Goal: Find specific page/section: Find specific page/section

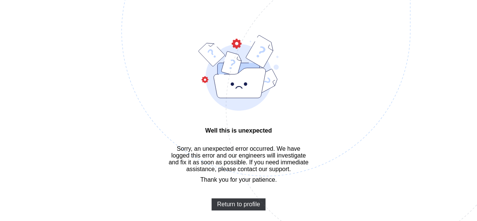
scroll to position [23, 0]
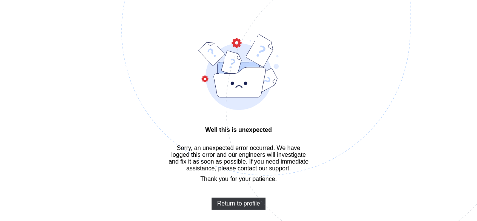
click at [260, 209] on img at bounding box center [319, 68] width 394 height 365
click at [246, 207] on span "Return to profile" at bounding box center [238, 203] width 43 height 7
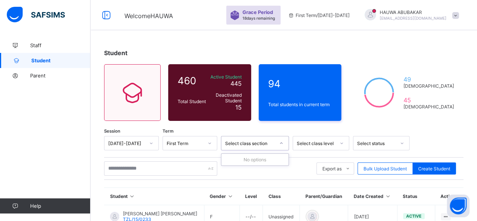
click at [251, 144] on div "Select class section" at bounding box center [250, 143] width 50 height 6
click at [258, 143] on div "Select class section" at bounding box center [250, 143] width 50 height 6
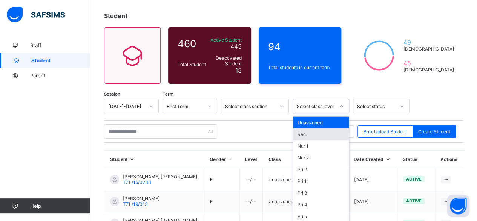
click at [309, 113] on div "option Rec. focused, 2 of 22. 22 results available. Use Up and Down to choose o…" at bounding box center [321, 106] width 57 height 14
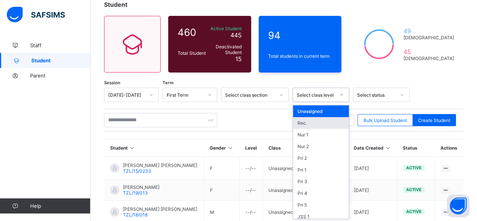
scroll to position [49, 0]
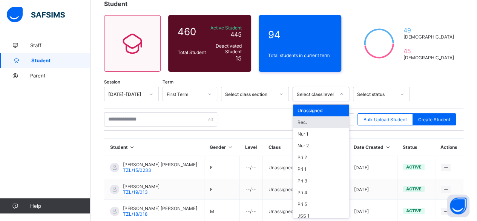
click at [306, 119] on div "Rec." at bounding box center [321, 122] width 56 height 12
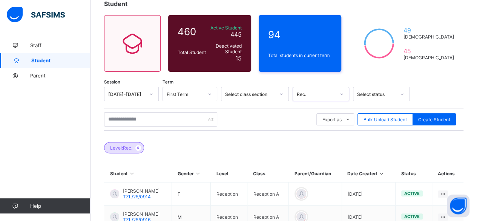
scroll to position [123, 0]
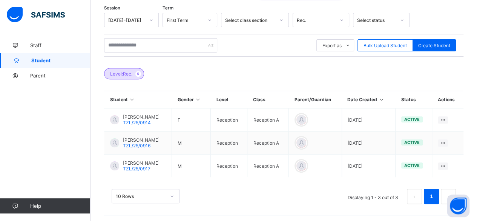
click at [42, 76] on span "Parent" at bounding box center [60, 75] width 60 height 6
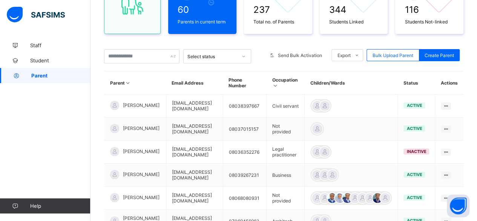
scroll to position [123, 0]
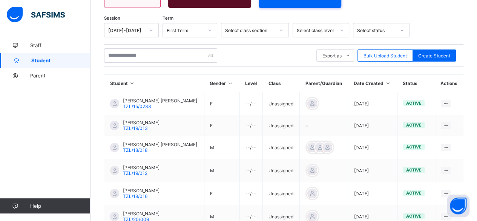
scroll to position [123, 0]
